Goal: Navigation & Orientation: Find specific page/section

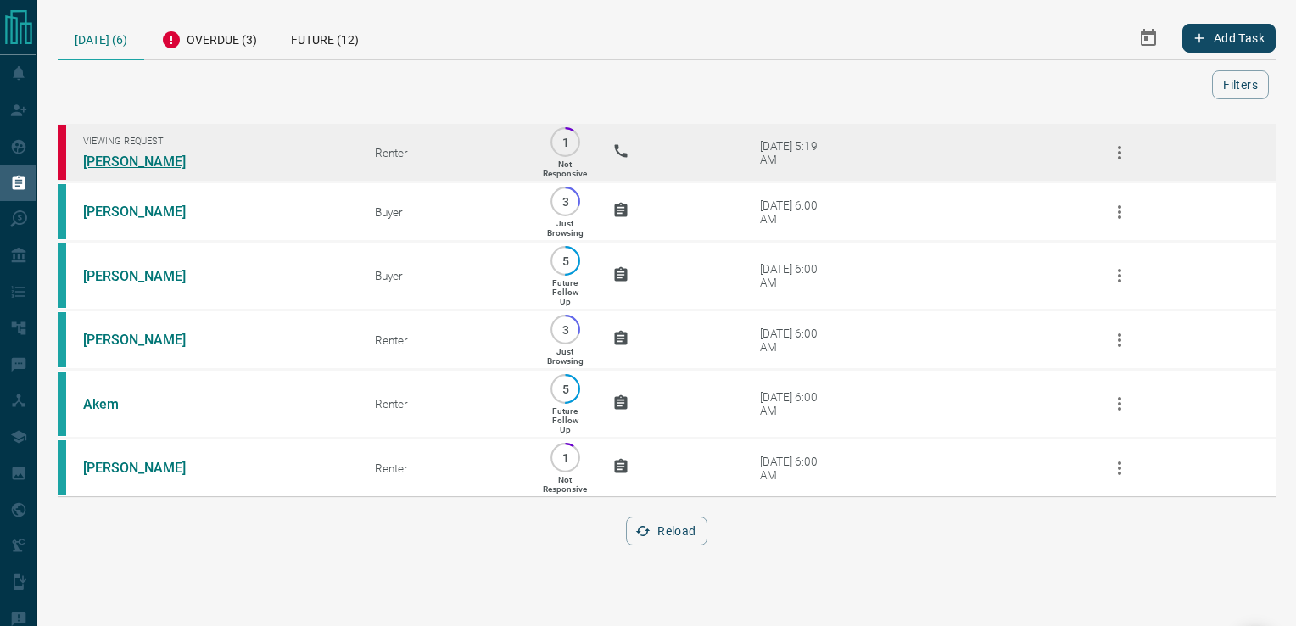
click at [109, 159] on link "[PERSON_NAME]" at bounding box center [146, 161] width 127 height 16
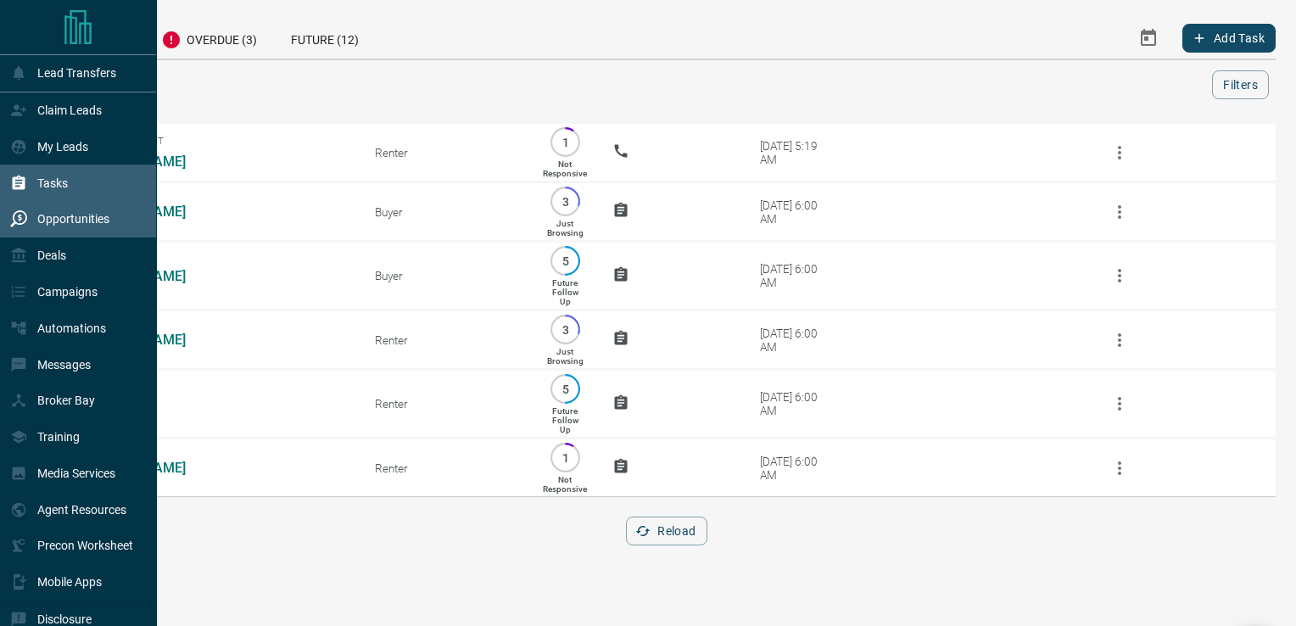
click at [59, 222] on p "Opportunities" at bounding box center [73, 219] width 72 height 14
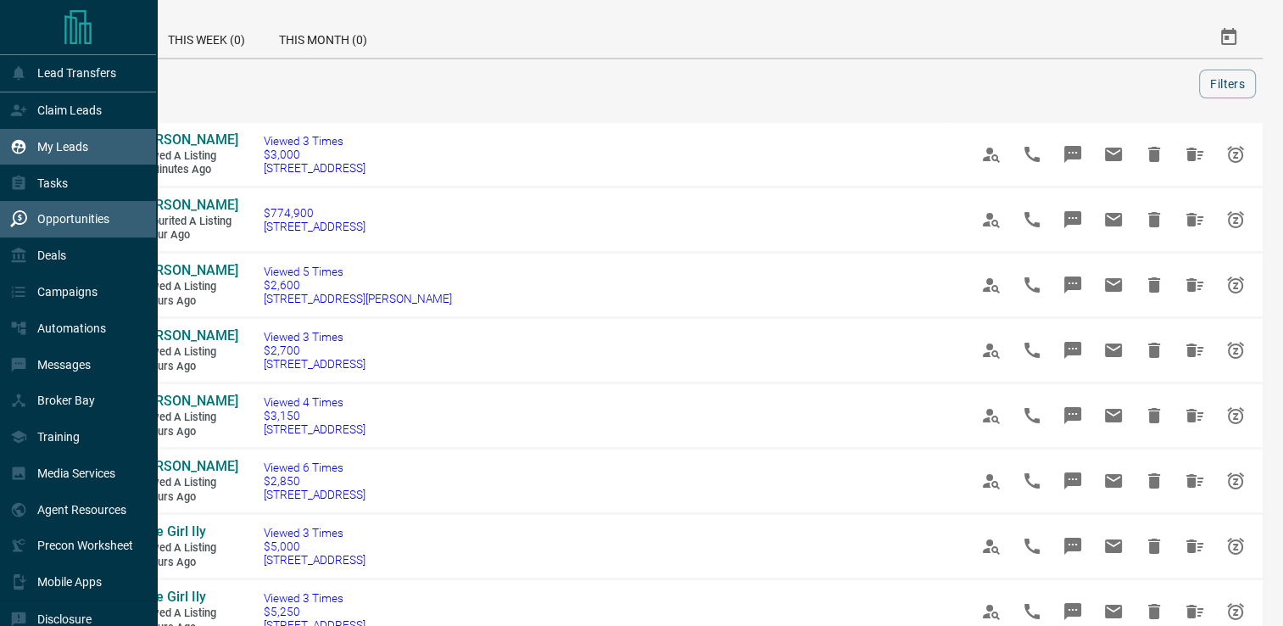
click at [60, 149] on p "My Leads" at bounding box center [62, 147] width 51 height 14
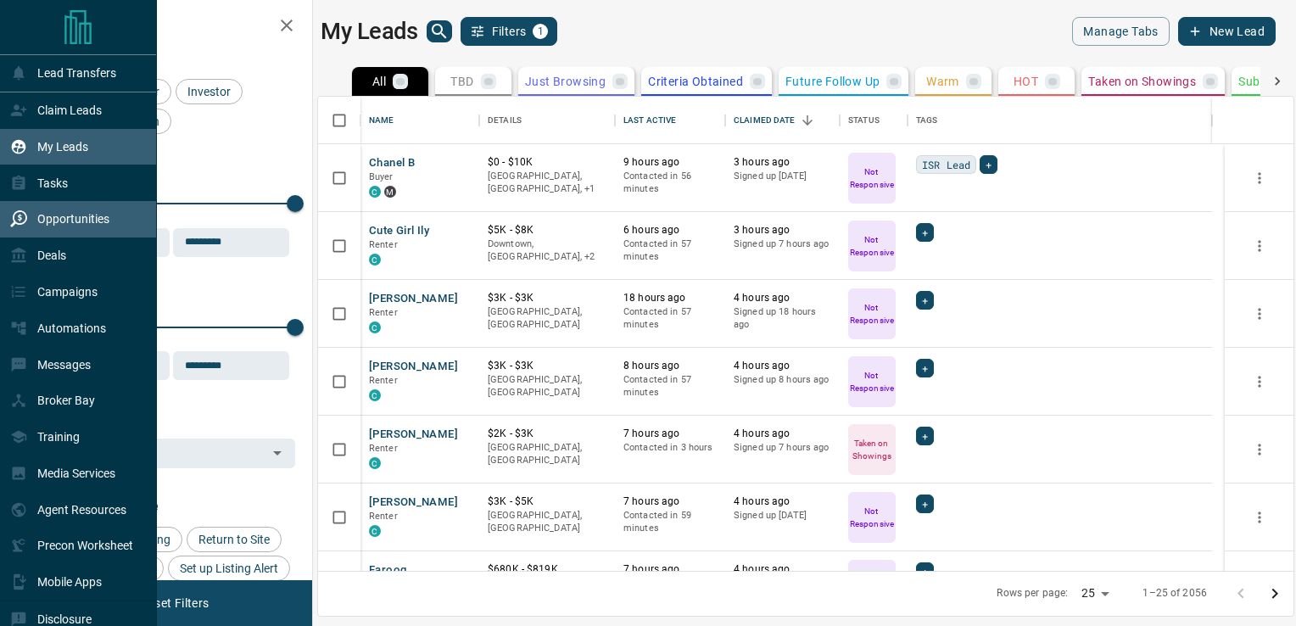
click at [70, 219] on p "Opportunities" at bounding box center [73, 219] width 72 height 14
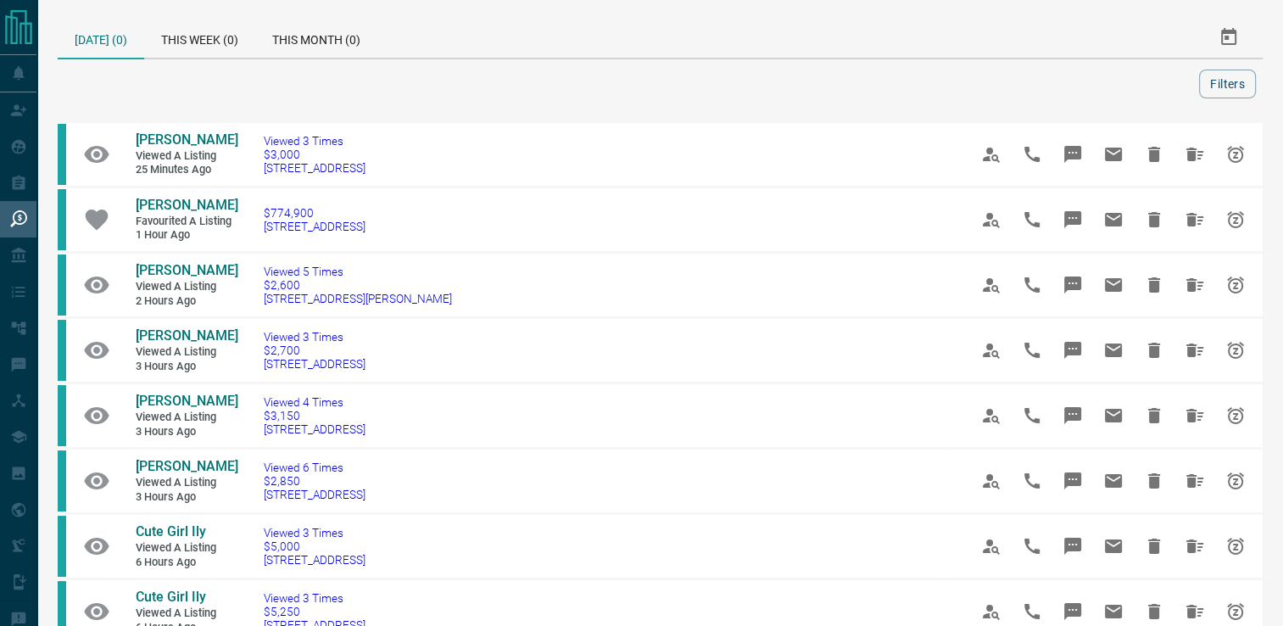
click at [210, 95] on div at bounding box center [631, 84] width 1135 height 29
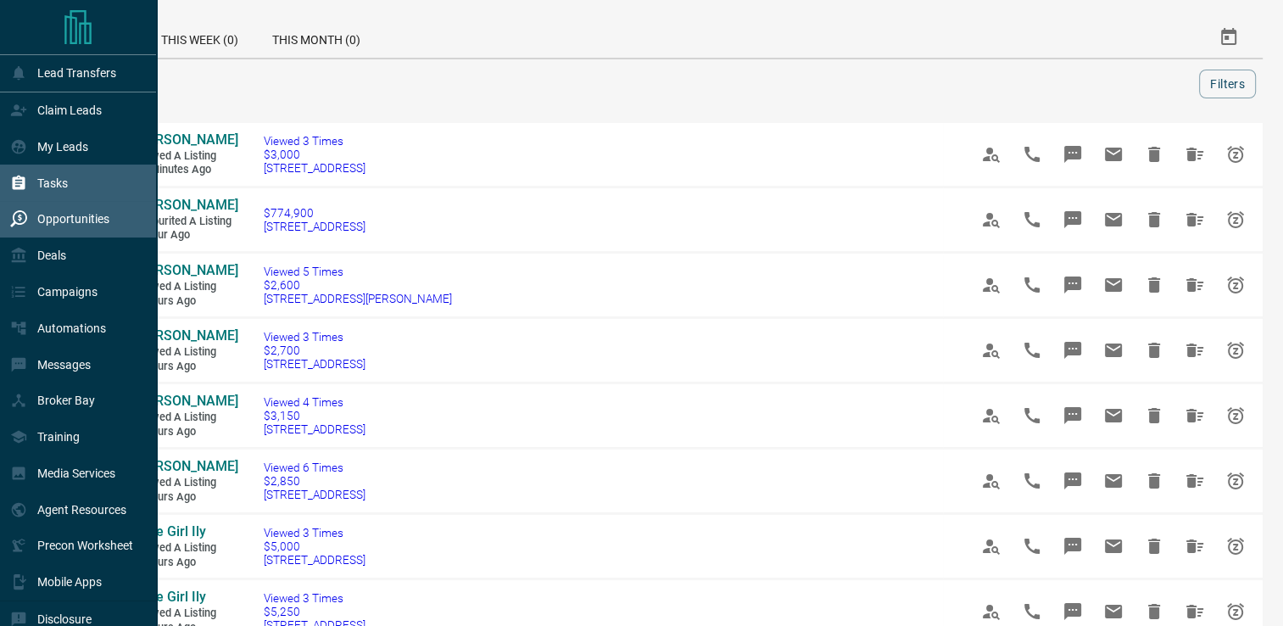
click at [61, 181] on p "Tasks" at bounding box center [52, 183] width 31 height 14
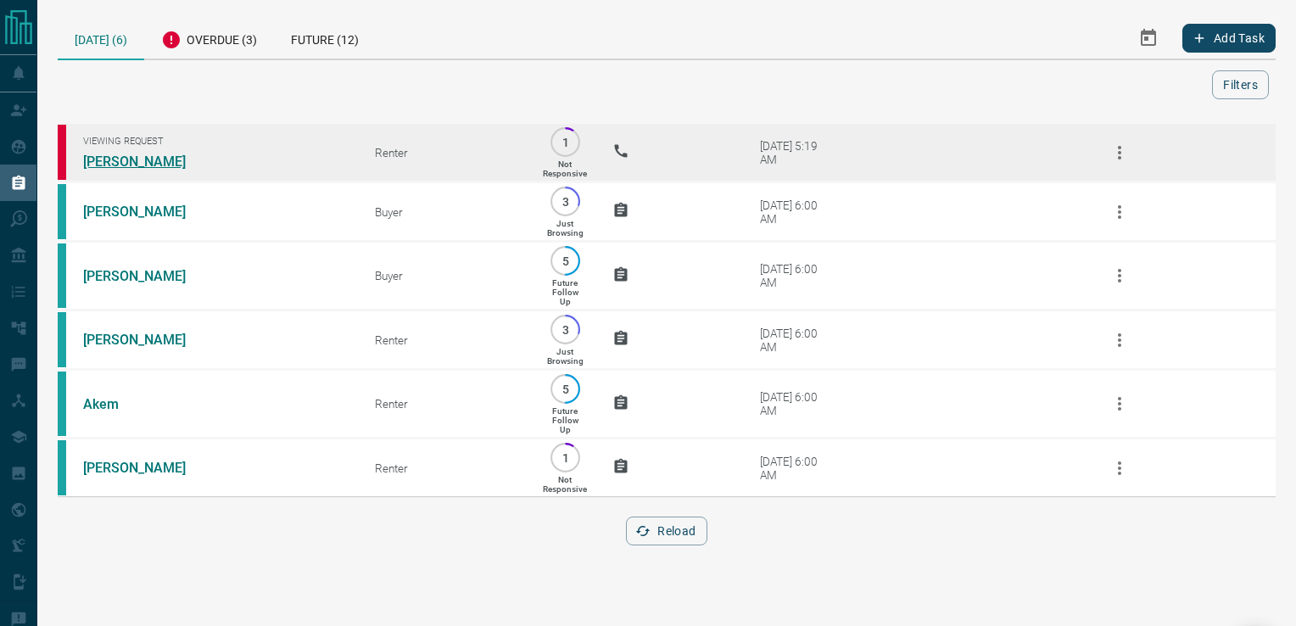
click at [103, 161] on link "[PERSON_NAME]" at bounding box center [146, 161] width 127 height 16
